Goal: Task Accomplishment & Management: Complete application form

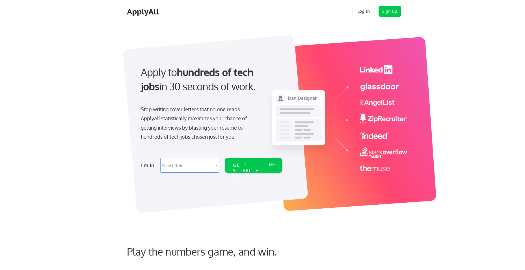
click at [216, 165] on select "Select Role Software Engineering Product Management Customer Success Sales UI/U…" at bounding box center [189, 165] width 59 height 15
select select ""hr_recruiting""
click at [160, 158] on select "Select Role Software Engineering Product Management Customer Success Sales UI/U…" at bounding box center [189, 165] width 59 height 15
select select ""hr_recruiting""
click at [246, 163] on div "GET STARTED" at bounding box center [248, 170] width 30 height 16
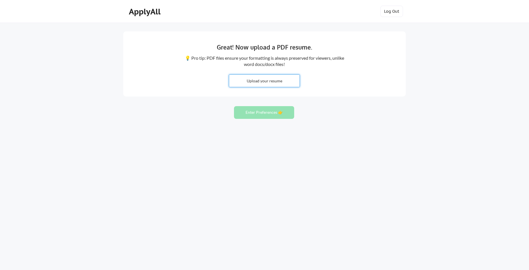
click at [257, 80] on input "file" at bounding box center [264, 81] width 70 height 12
type input "C:\fakepath\Pamela Lane-Laatz (1).docx"
click at [255, 110] on button "Enter Preferences 👉" at bounding box center [264, 112] width 60 height 13
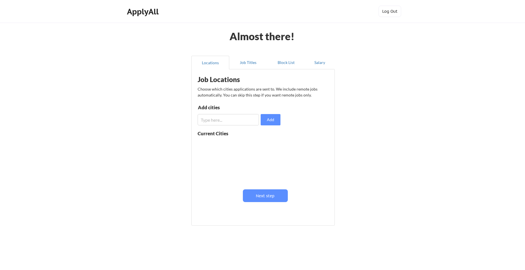
click at [210, 121] on input "input" at bounding box center [228, 119] width 61 height 11
type input "[GEOGRAPHIC_DATA]"
click at [266, 122] on button "Add" at bounding box center [271, 119] width 20 height 11
click at [214, 146] on div "[GEOGRAPHIC_DATA]" at bounding box center [216, 146] width 37 height 11
click at [216, 119] on input "input" at bounding box center [228, 119] width 61 height 11
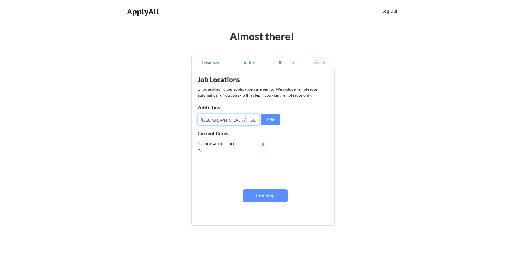
type input "[GEOGRAPHIC_DATA], [GEOGRAPHIC_DATA]"
click at [227, 116] on input "input" at bounding box center [228, 119] width 61 height 11
click at [264, 156] on button at bounding box center [263, 155] width 4 height 4
click at [263, 145] on button at bounding box center [263, 144] width 4 height 4
click at [222, 122] on input "input" at bounding box center [228, 119] width 61 height 11
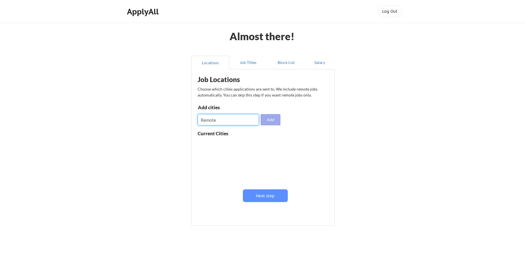
type input "Remote"
click at [265, 117] on button "Add" at bounding box center [271, 119] width 20 height 11
drag, startPoint x: 247, startPoint y: 62, endPoint x: 328, endPoint y: 95, distance: 87.1
click at [247, 62] on button "Job Titles" at bounding box center [248, 63] width 38 height 14
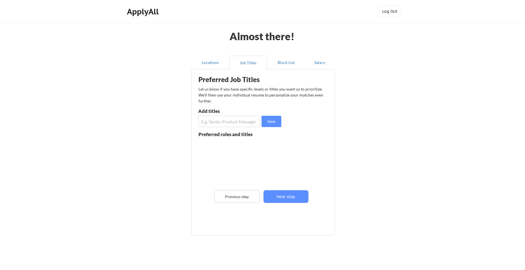
click at [204, 122] on input "input" at bounding box center [229, 121] width 62 height 11
type input "Senior Recruiter"
click at [276, 118] on button "Save" at bounding box center [271, 121] width 20 height 11
click at [200, 122] on input "input" at bounding box center [229, 121] width 62 height 11
type input "RPO Senior Recruiter"
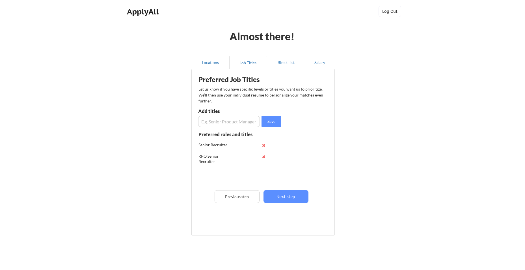
click at [220, 124] on input "input" at bounding box center [229, 121] width 62 height 11
type input "Talent Acquisition"
click at [285, 197] on button "Next step" at bounding box center [285, 196] width 45 height 13
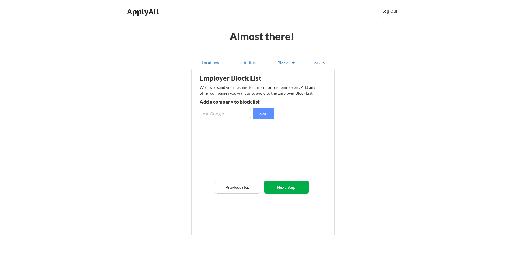
click at [277, 189] on button "Next step" at bounding box center [286, 187] width 45 height 13
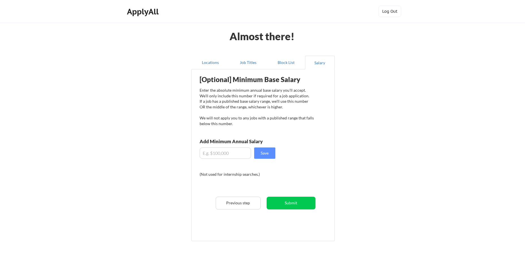
click at [222, 155] on input "input" at bounding box center [225, 152] width 51 height 11
click at [211, 154] on input "input" at bounding box center [225, 152] width 51 height 11
click at [230, 156] on input "input" at bounding box center [225, 152] width 51 height 11
type input "$7"
type input "$73,000"
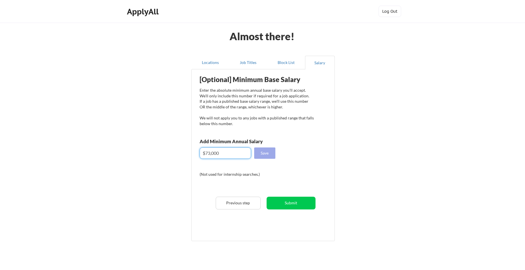
click at [271, 149] on button "Save" at bounding box center [264, 152] width 21 height 11
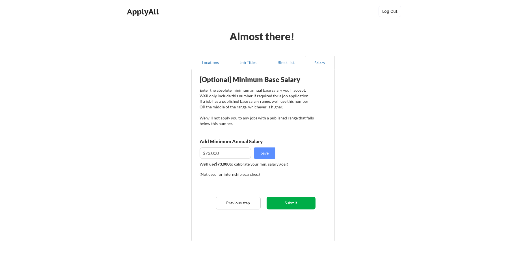
click at [305, 206] on button "Submit" at bounding box center [290, 202] width 49 height 13
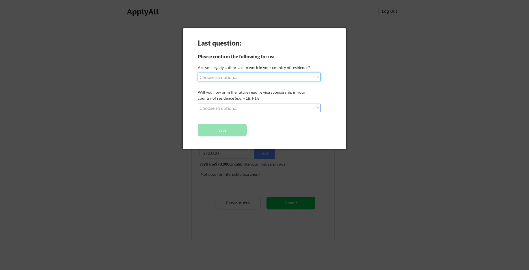
click at [233, 76] on select "Choose an option... Yes, I am a [DEMOGRAPHIC_DATA] Citizen Yes, I am a [DEMOGRA…" at bounding box center [259, 77] width 123 height 8
select select ""yes__i_am_a_[DEMOGRAPHIC_DATA]""
click at [198, 73] on select "Choose an option... Yes, I am a [DEMOGRAPHIC_DATA] Citizen Yes, I am a [DEMOGRA…" at bounding box center [259, 77] width 123 height 8
click at [251, 108] on select "Choose an option... No, I will not need sponsorship Yes, I will need sponsorship" at bounding box center [259, 107] width 123 height 8
select select ""no__i_will_not_need_sponsorship""
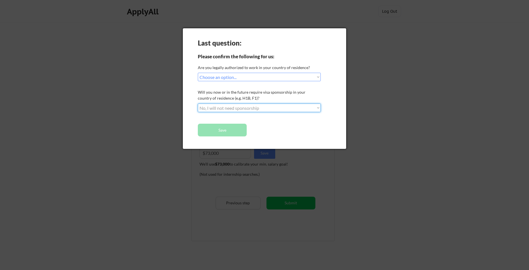
click at [198, 103] on select "Choose an option... No, I will not need sponsorship Yes, I will need sponsorship" at bounding box center [259, 107] width 123 height 8
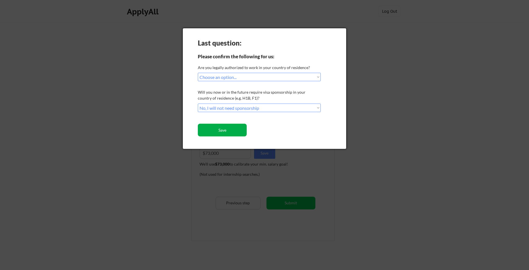
click at [229, 126] on button "Save" at bounding box center [222, 129] width 49 height 13
